Goal: Find specific page/section: Find specific page/section

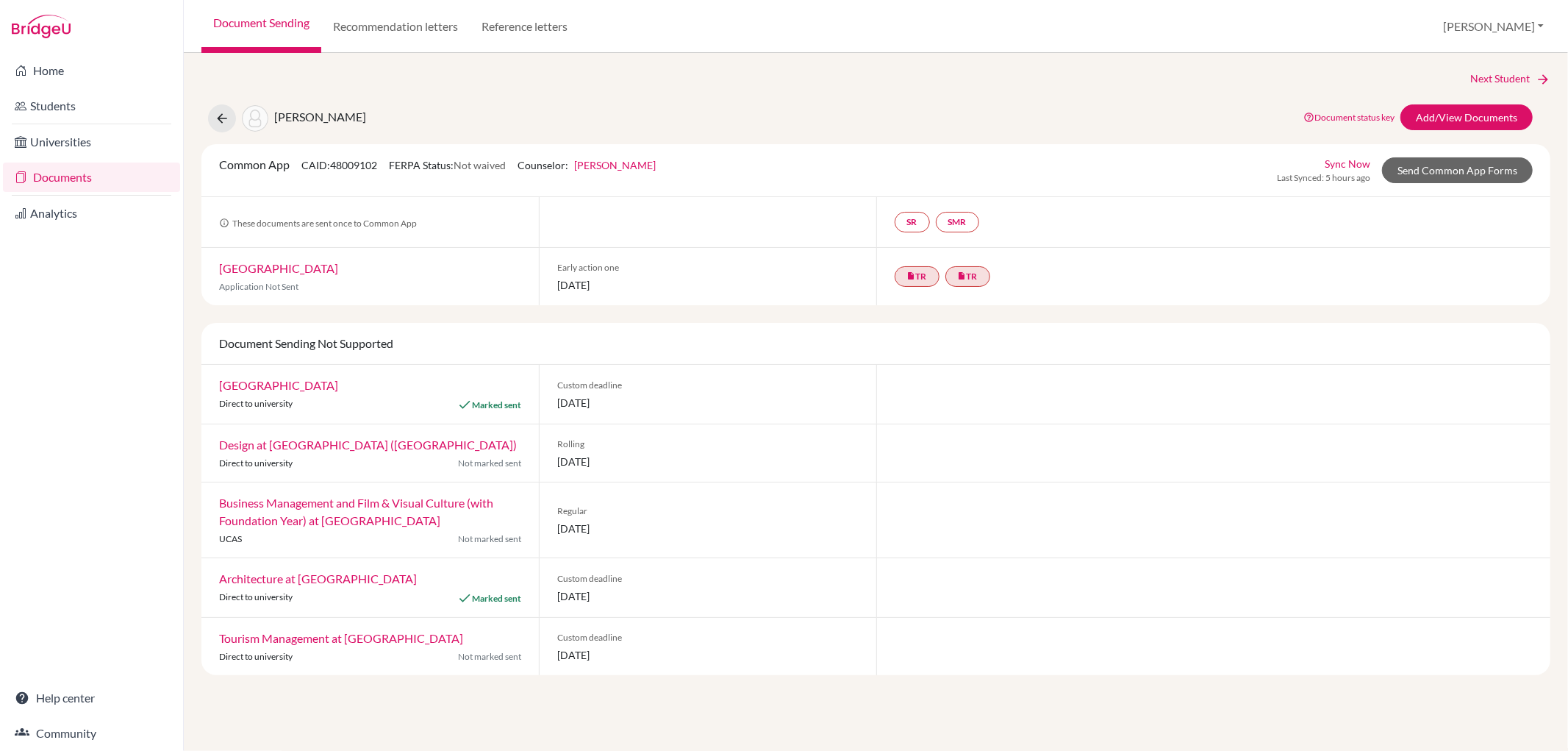
click at [88, 178] on link "Documents" at bounding box center [91, 177] width 177 height 30
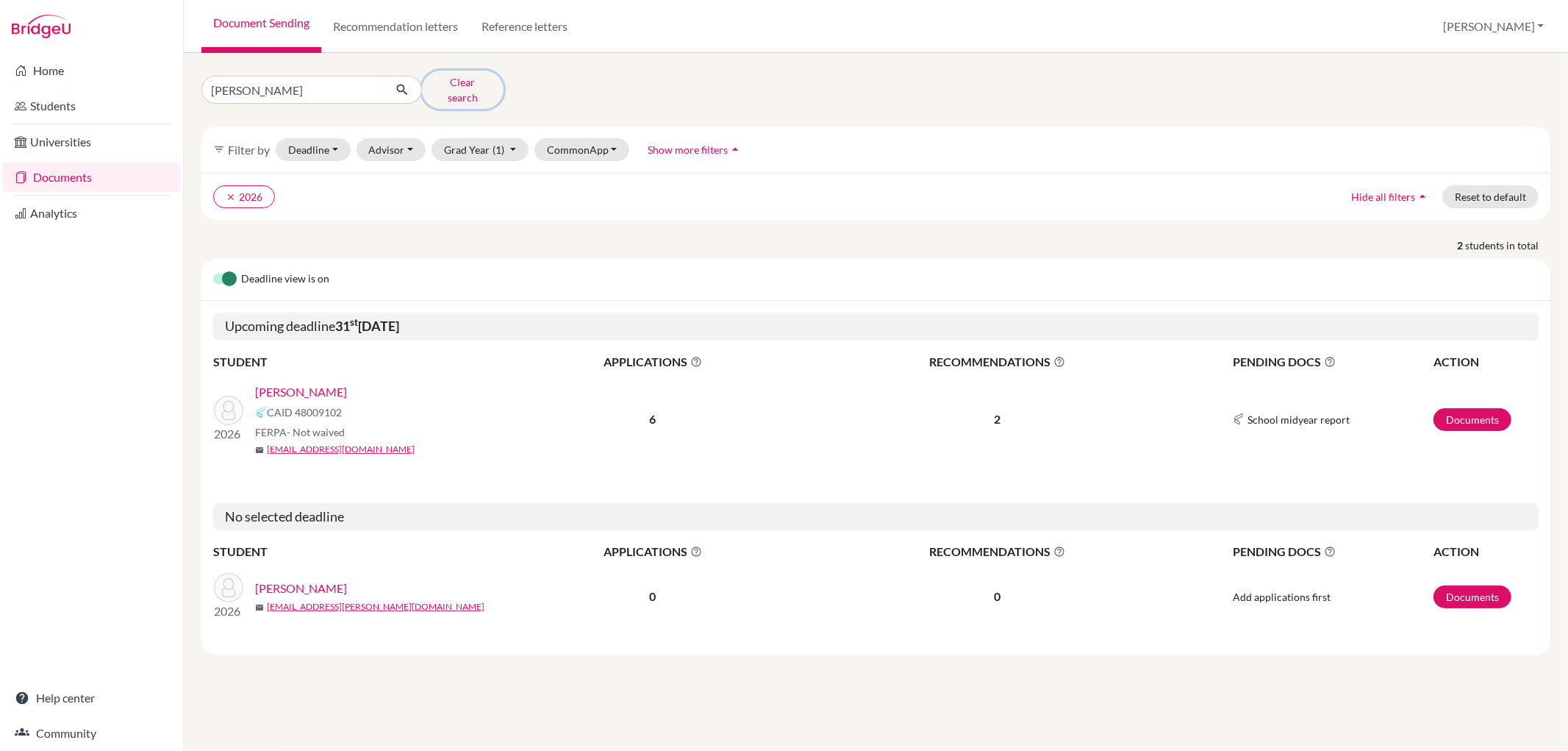
click at [461, 78] on button "Clear search" at bounding box center [462, 90] width 82 height 39
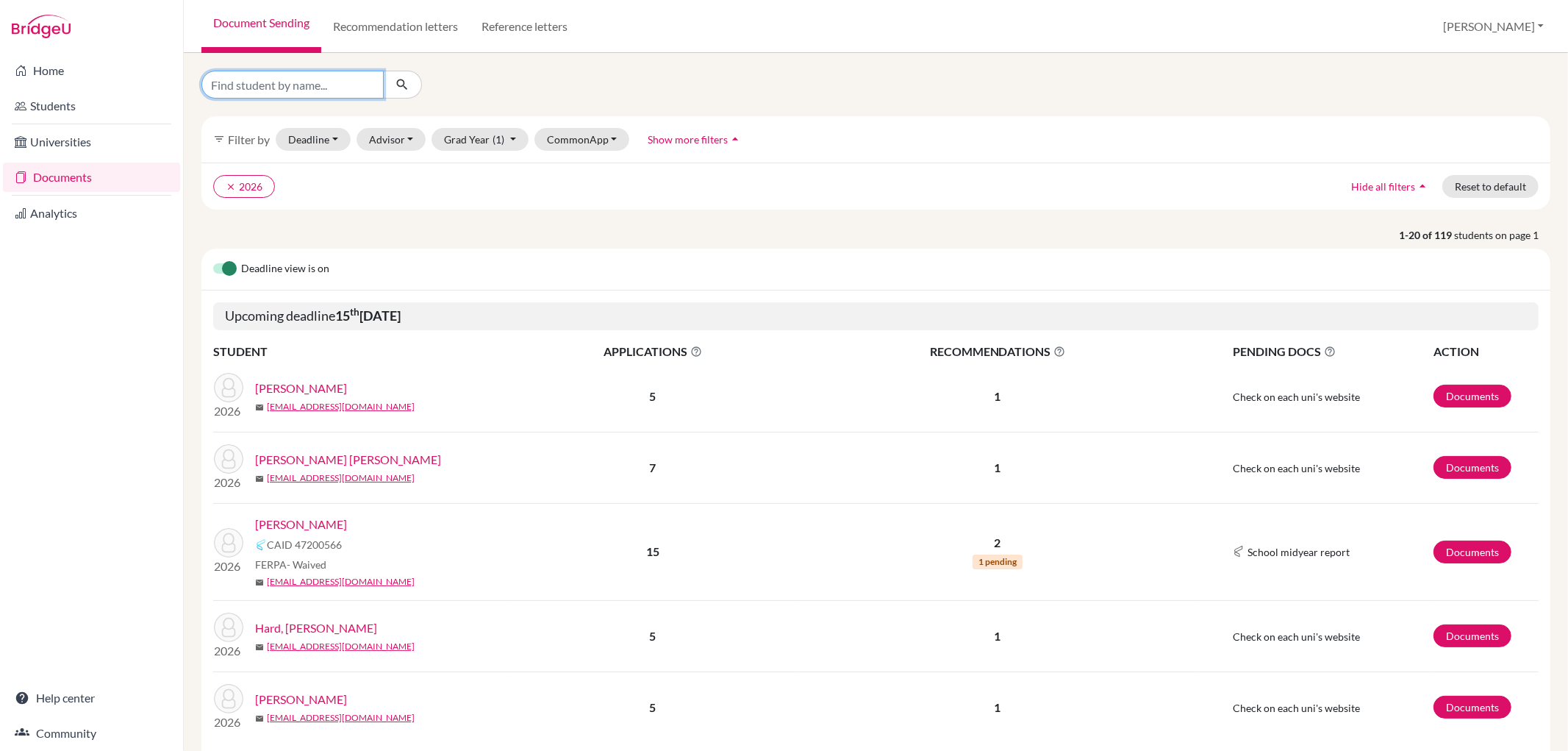
click at [280, 79] on input "Find student by name..." at bounding box center [293, 84] width 183 height 28
type input "warravipo"
click at [414, 81] on button "submit" at bounding box center [402, 84] width 39 height 28
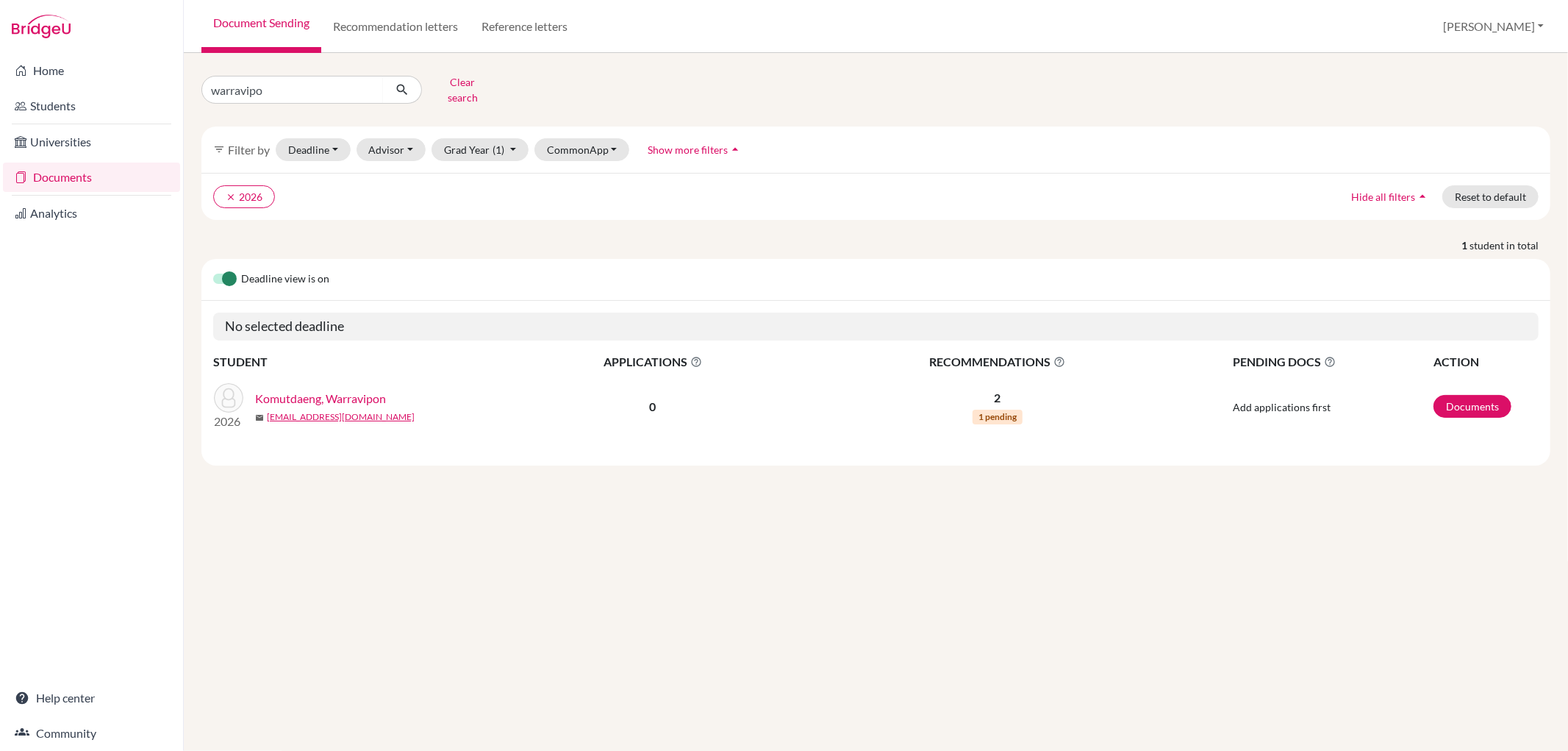
click at [355, 390] on link "Komutdaeng, Warravipon" at bounding box center [321, 399] width 131 height 18
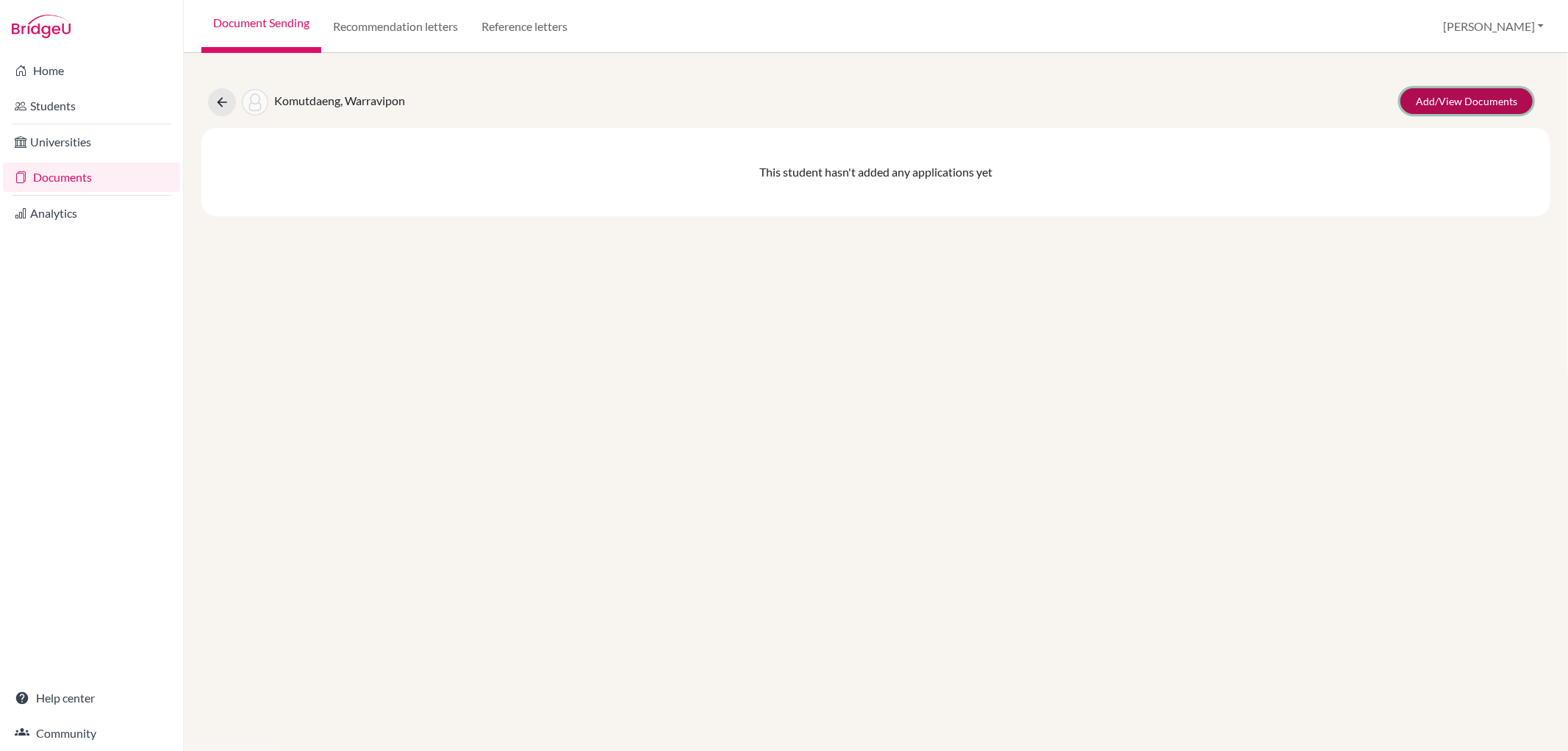
click at [1472, 91] on link "Add/View Documents" at bounding box center [1467, 100] width 133 height 26
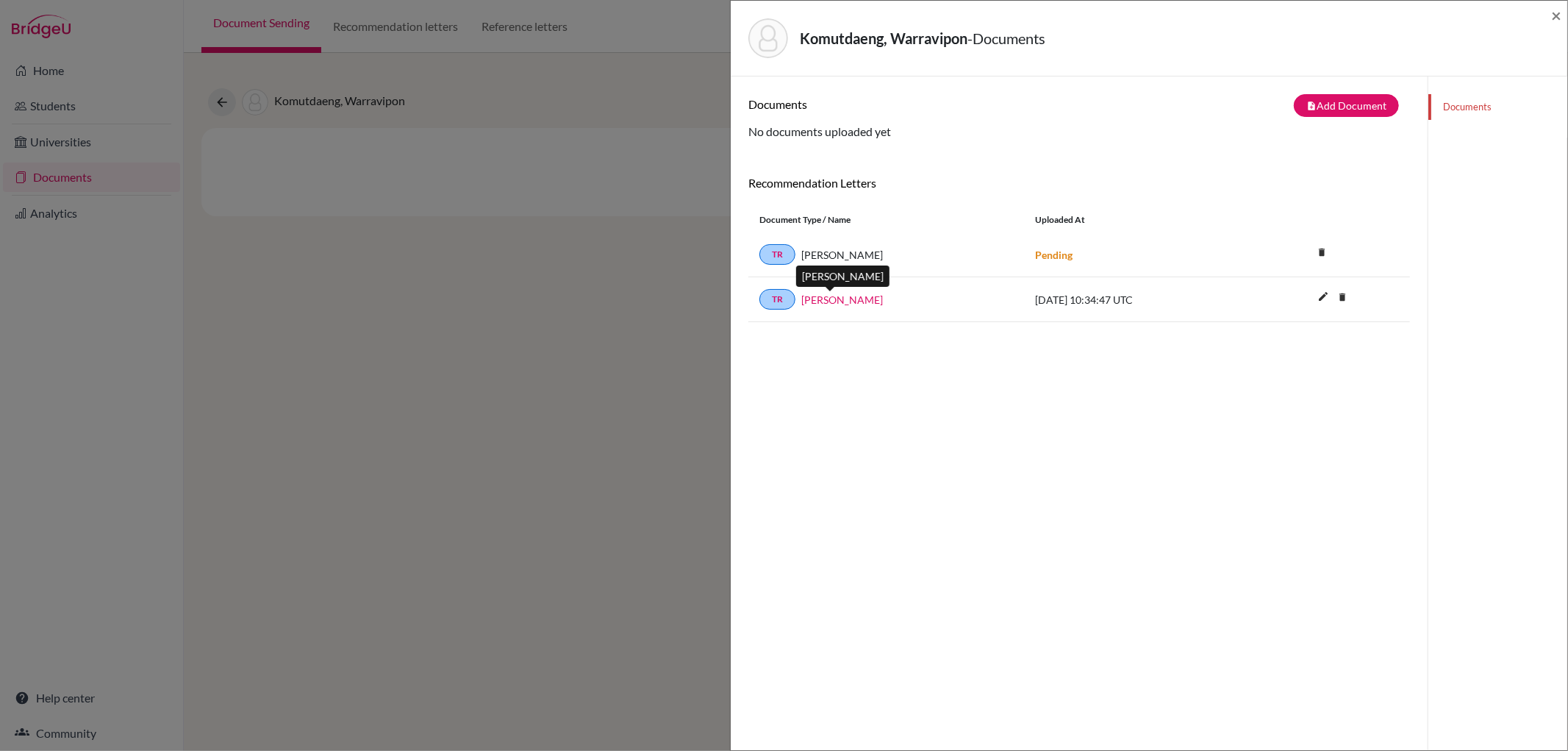
click at [840, 298] on link "Anjali Gupta" at bounding box center [841, 299] width 82 height 15
click at [1561, 15] on span "×" at bounding box center [1555, 15] width 10 height 22
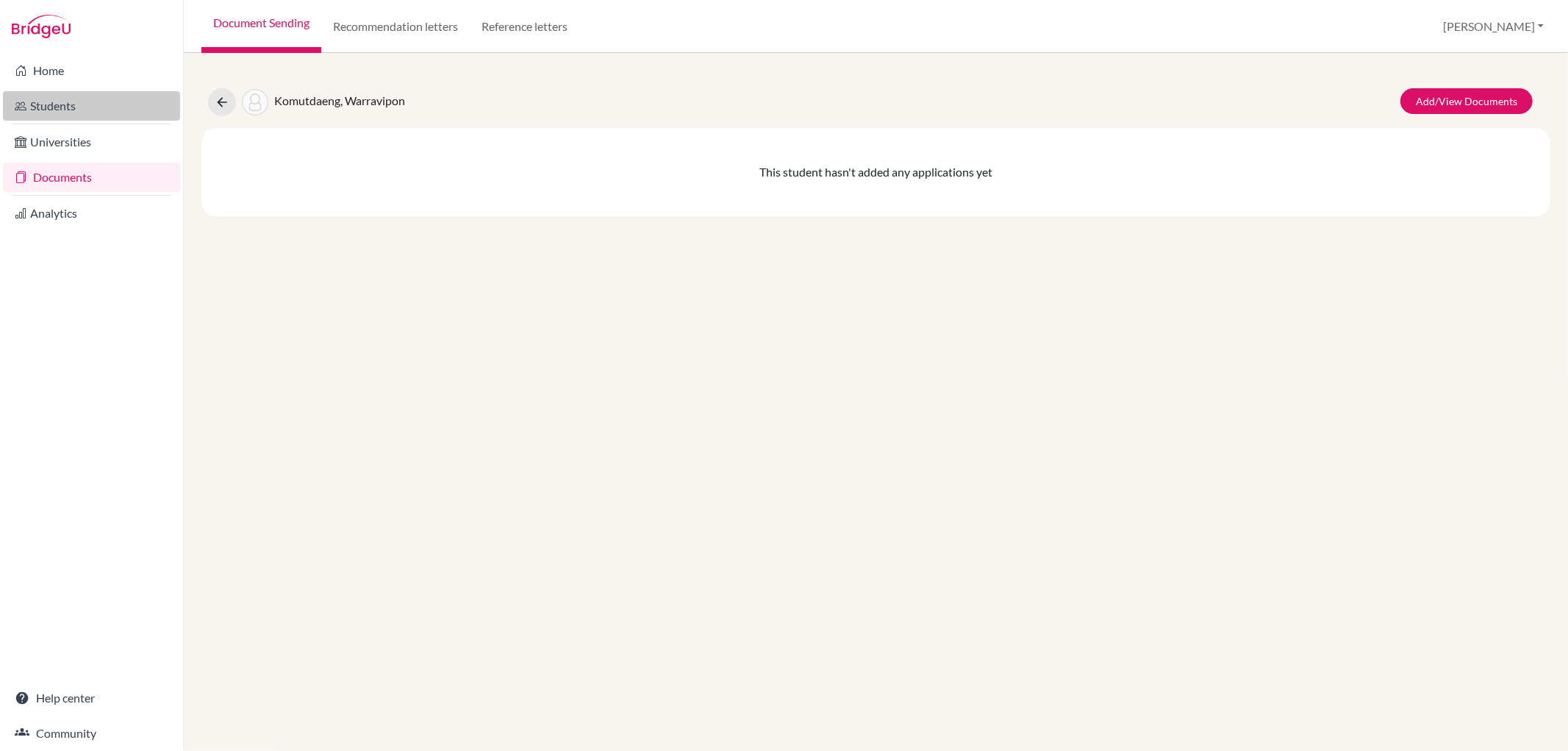
click at [107, 99] on link "Students" at bounding box center [91, 106] width 177 height 30
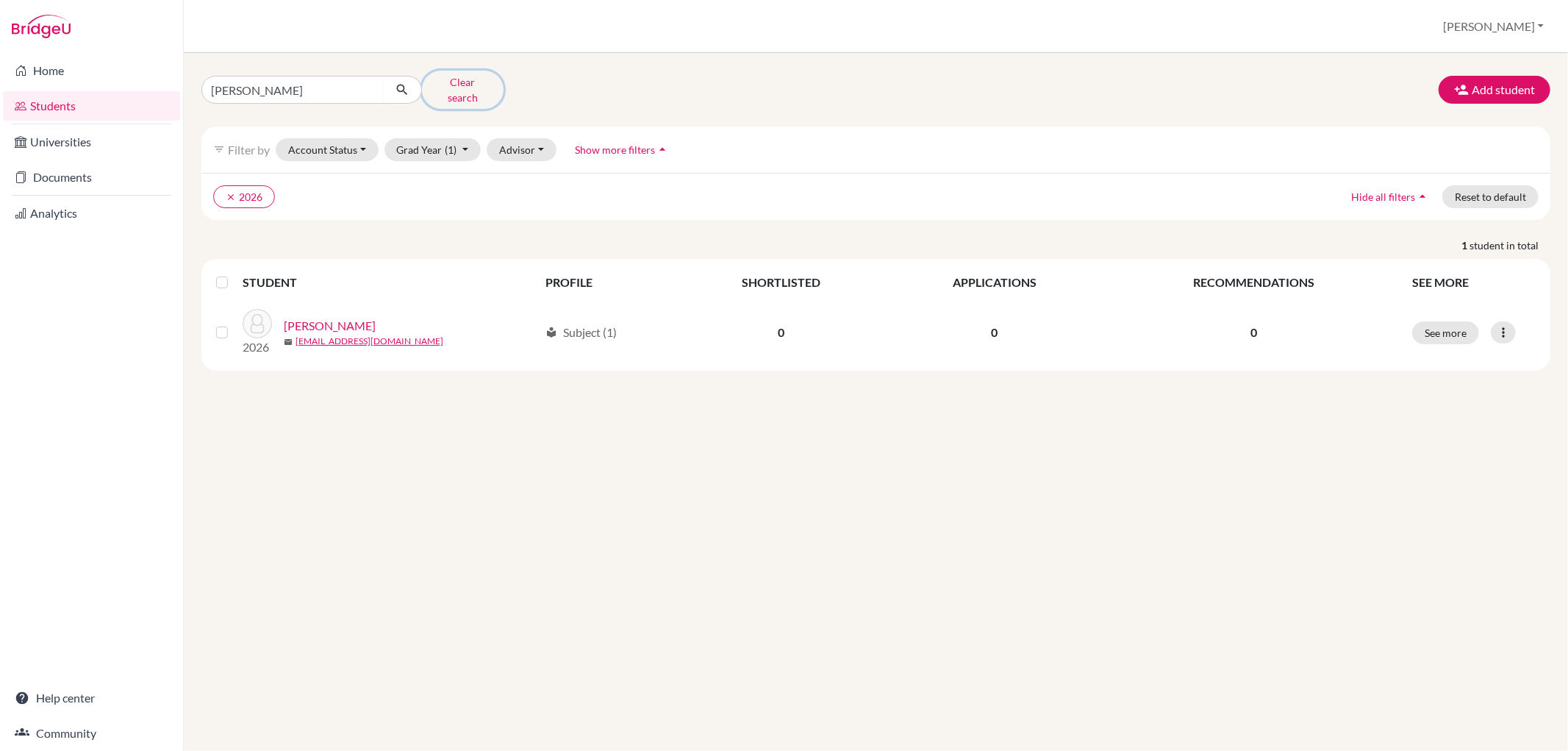
click at [453, 81] on button "Clear search" at bounding box center [462, 90] width 82 height 39
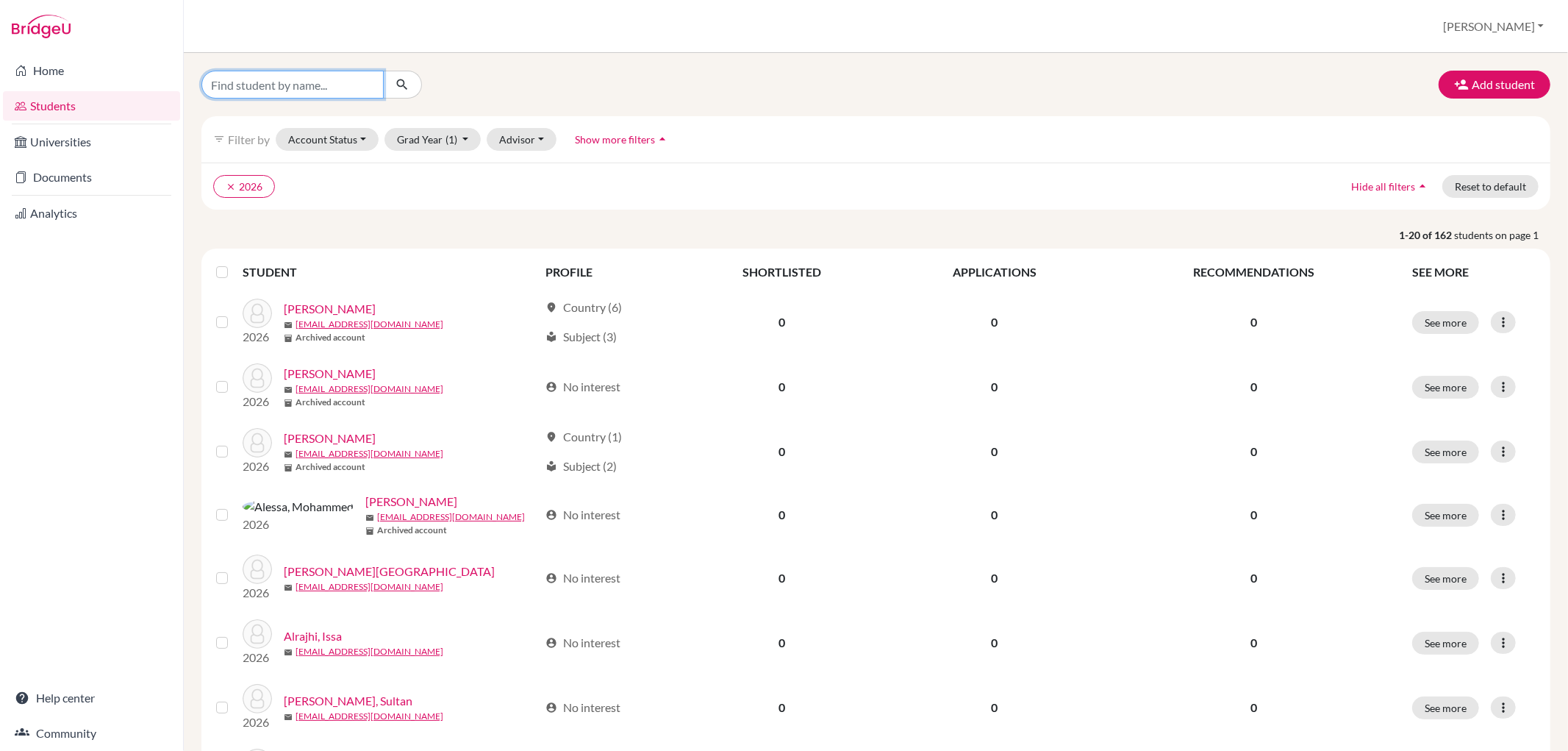
click at [309, 76] on input "Find student by name..." at bounding box center [293, 84] width 183 height 28
type input "warravipo"
click at [415, 79] on button "submit" at bounding box center [402, 84] width 39 height 28
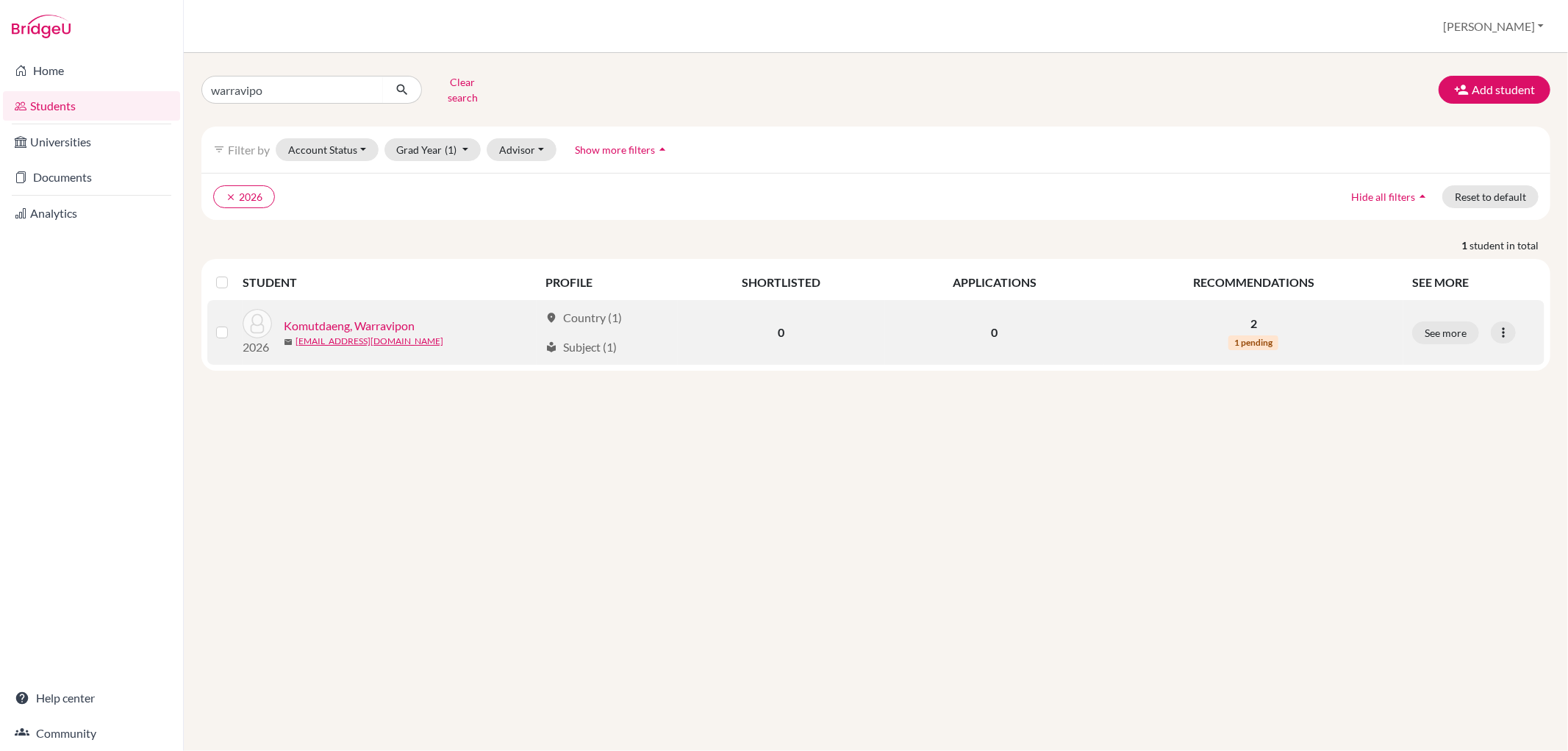
click at [401, 317] on link "Komutdaeng, Warravipon" at bounding box center [349, 326] width 131 height 18
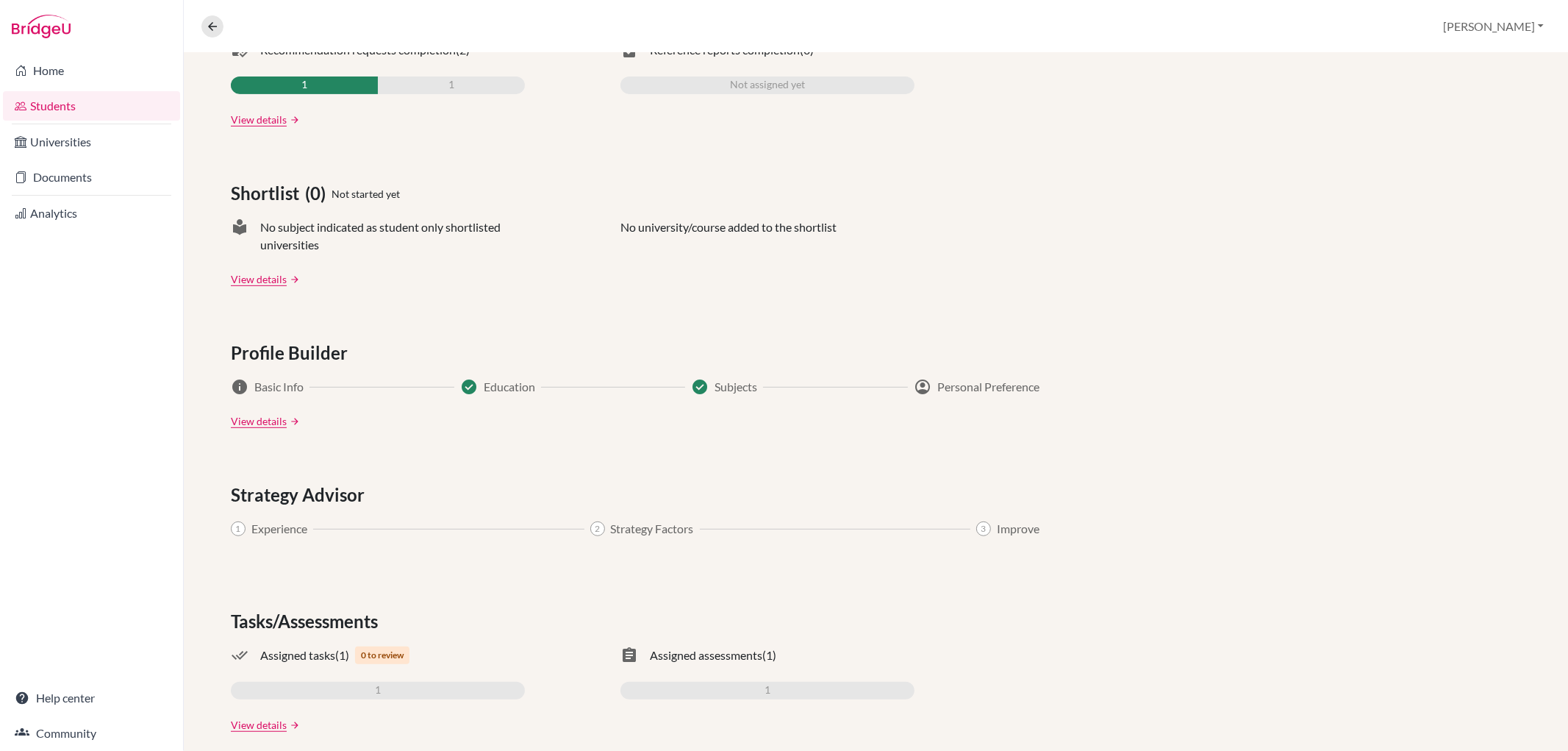
scroll to position [542, 0]
